Goal: Contribute content

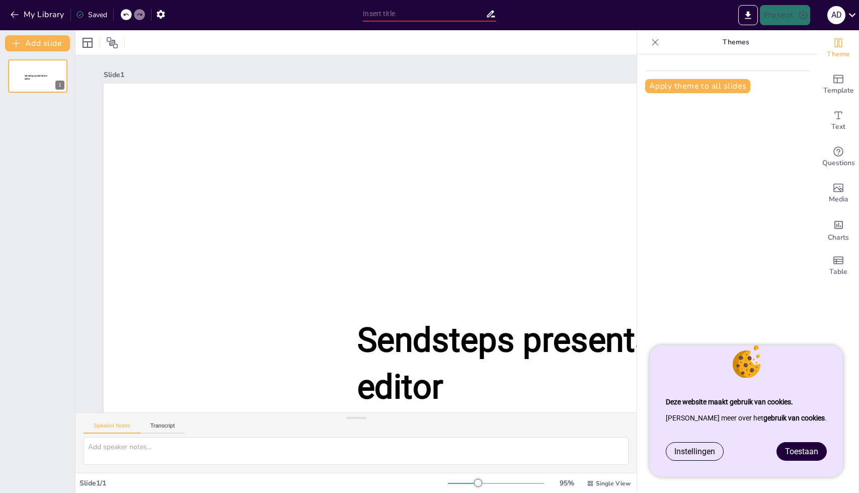
type input "[PERSON_NAME] en de Wassily Chair: Een Vergelijking van [PERSON_NAME]"
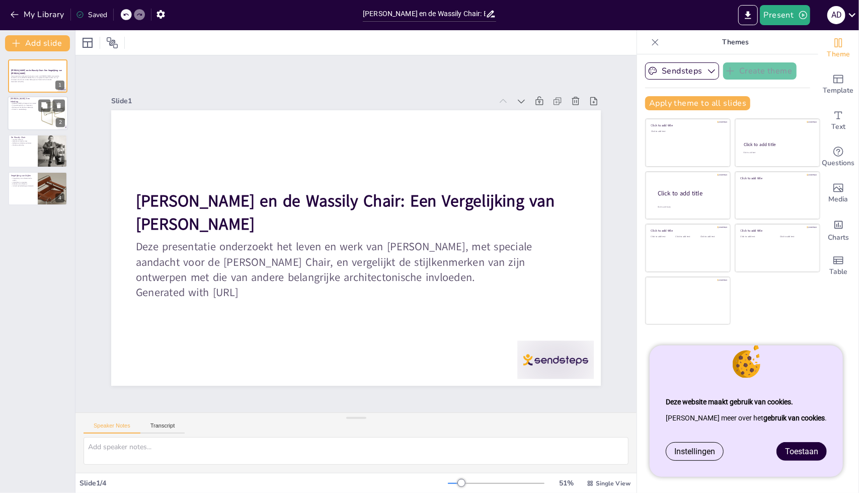
click at [32, 113] on div at bounding box center [38, 114] width 60 height 34
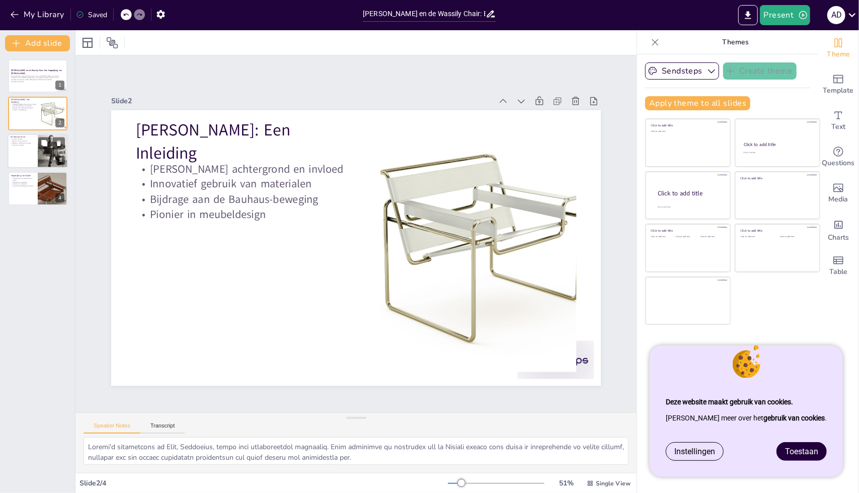
click at [40, 154] on div at bounding box center [53, 150] width 30 height 45
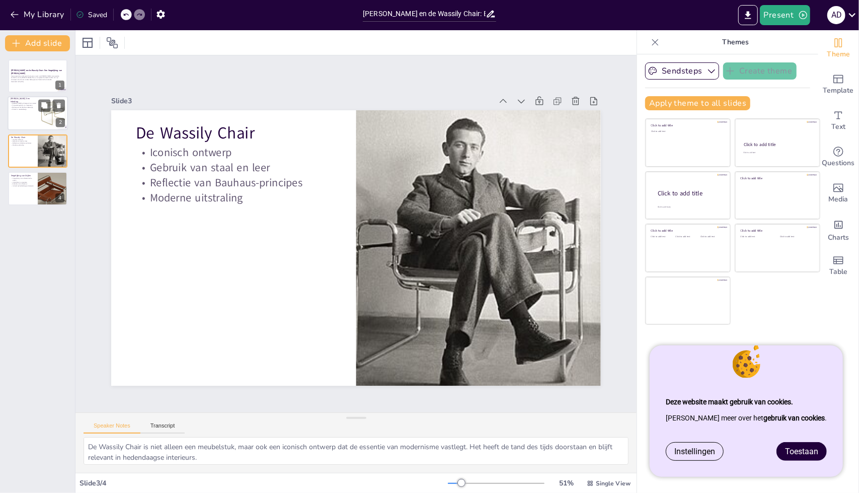
click at [32, 104] on p "Breuer's achtergrond en invloed" at bounding box center [24, 104] width 27 height 2
type textarea "Breuer's achtergrond in Pécs, Hongarije, heeft zijn ontwerpproces beïnvloed. Zi…"
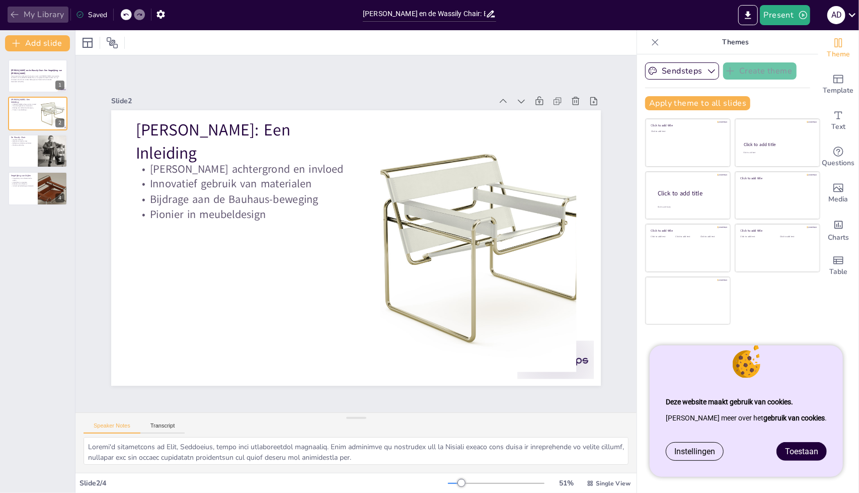
click at [11, 11] on icon "button" at bounding box center [15, 15] width 10 height 10
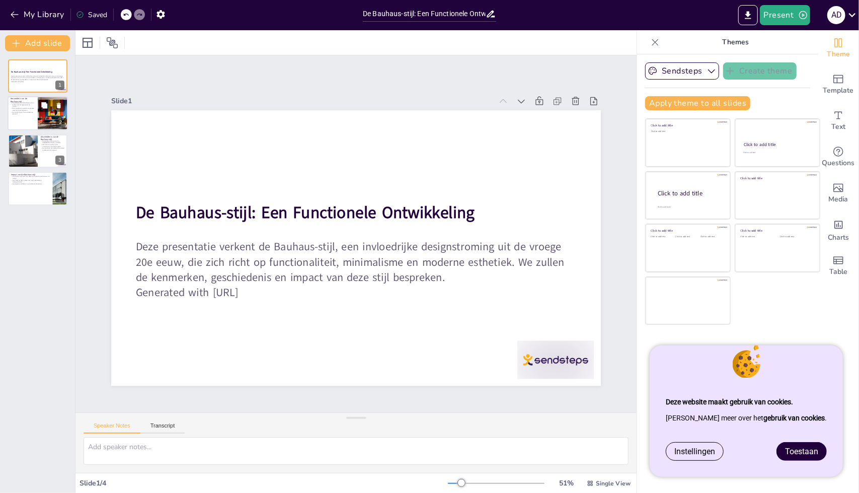
click at [35, 105] on div at bounding box center [38, 114] width 60 height 34
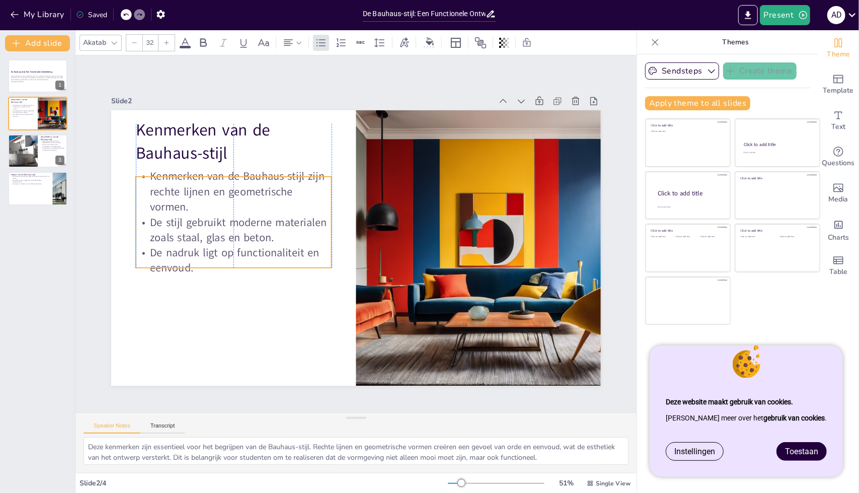
drag, startPoint x: 166, startPoint y: 168, endPoint x: 166, endPoint y: 181, distance: 13.6
click at [166, 181] on p "Kenmerken van de Bauhaus-stijl zijn rechte lijnen en geometrische vormen." at bounding box center [234, 192] width 196 height 46
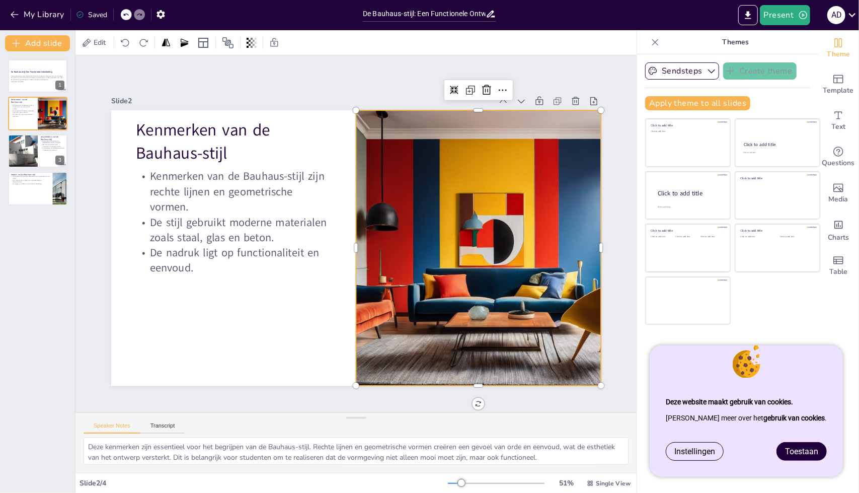
click at [361, 185] on div at bounding box center [478, 247] width 490 height 275
click at [54, 147] on button at bounding box center [59, 143] width 12 height 12
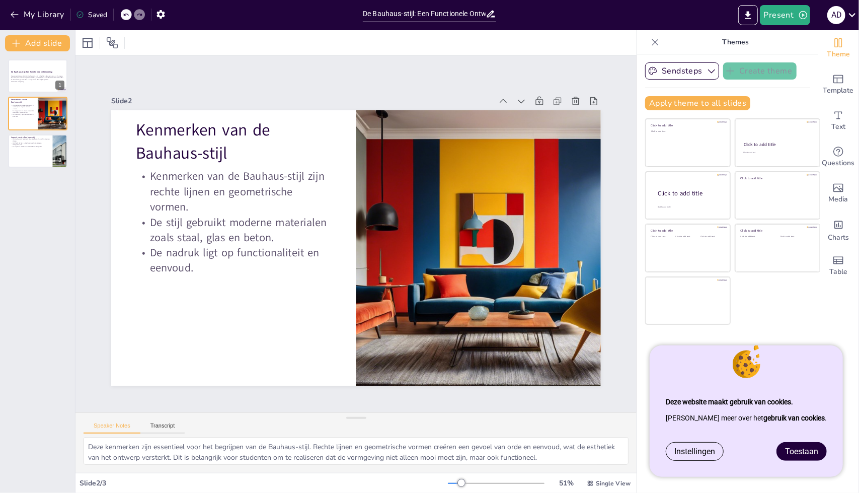
click at [126, 13] on icon at bounding box center [126, 15] width 6 height 6
click at [35, 145] on div at bounding box center [22, 151] width 52 height 34
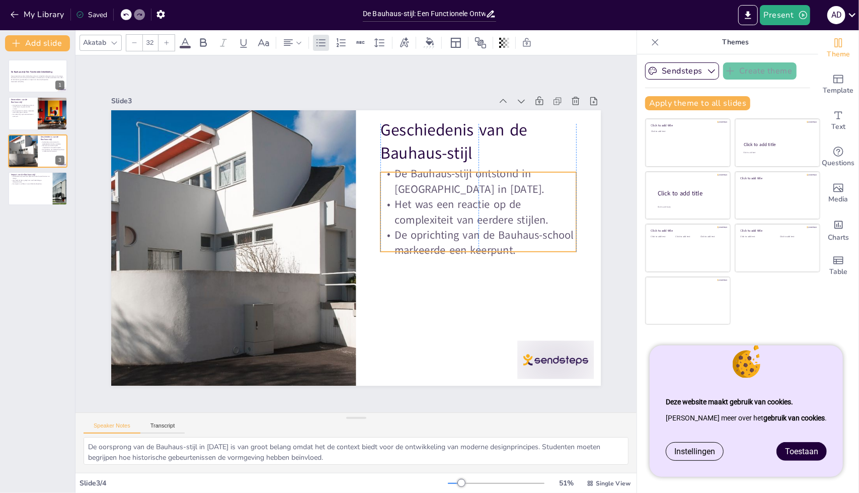
drag, startPoint x: 433, startPoint y: 196, endPoint x: 432, endPoint y: 205, distance: 9.2
click at [432, 205] on p "Het was een reactie op de complexiteit van eerdere stijlen." at bounding box center [478, 212] width 196 height 31
click at [340, 67] on div "Slide 1 De Bauhaus-stijl: Een Functionele Ontwikkeling Deze presentatie verkent…" at bounding box center [355, 233] width 561 height 357
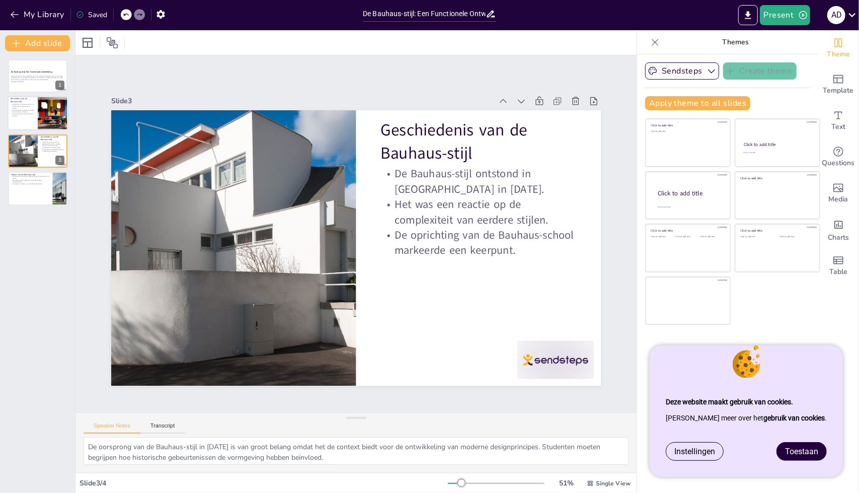
click at [38, 117] on div at bounding box center [53, 114] width 60 height 34
